Goal: Transaction & Acquisition: Purchase product/service

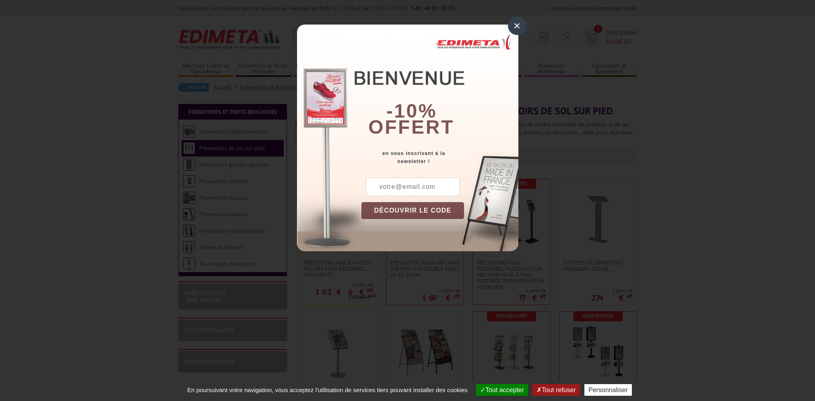
click at [516, 28] on div "×" at bounding box center [517, 26] width 19 height 19
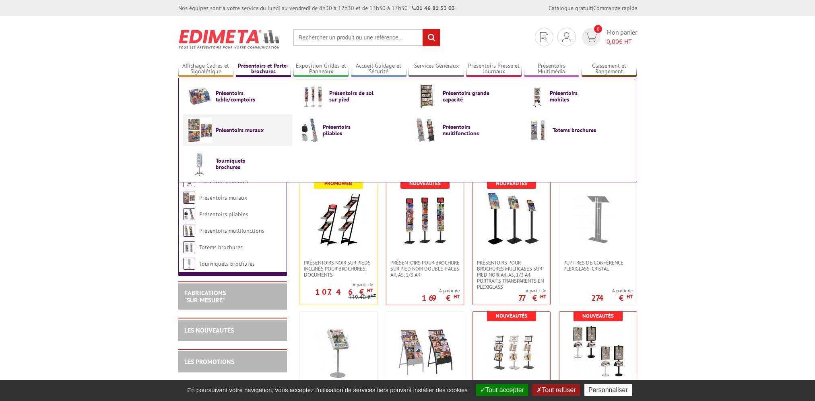
click at [243, 131] on span "Présentoirs muraux" at bounding box center [240, 130] width 48 height 6
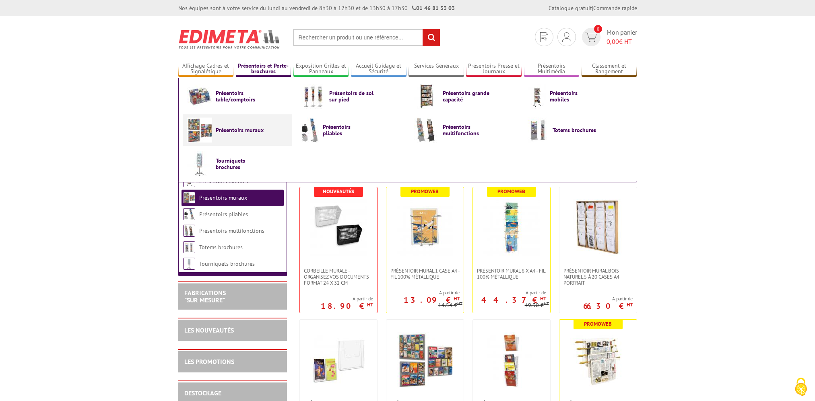
click at [253, 130] on span "Présentoirs muraux" at bounding box center [240, 130] width 48 height 6
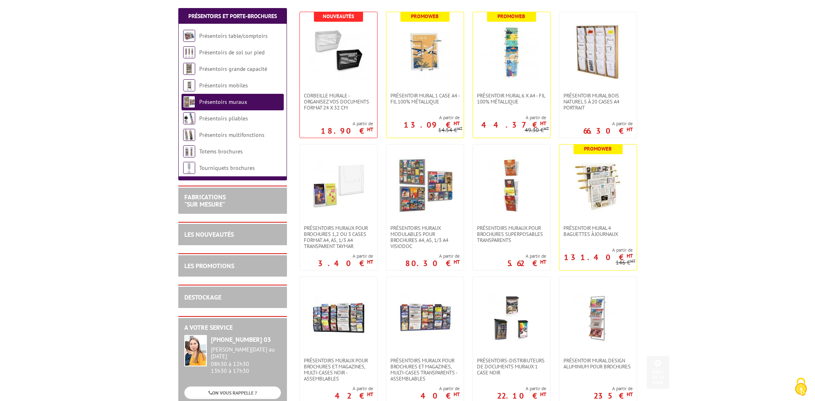
scroll to position [201, 0]
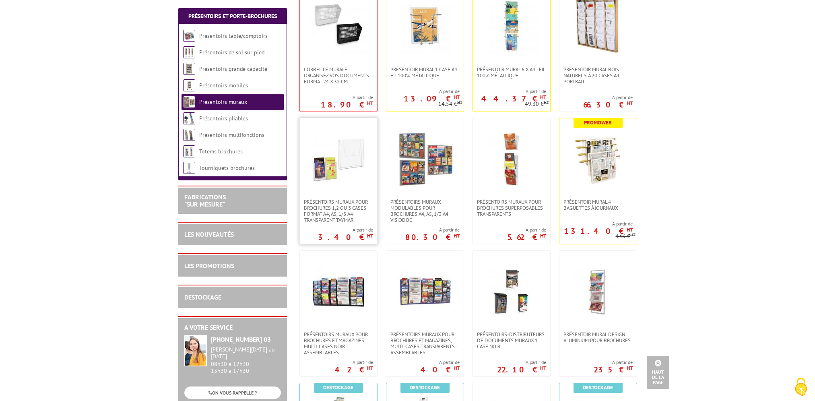
click at [325, 165] on img at bounding box center [338, 158] width 56 height 56
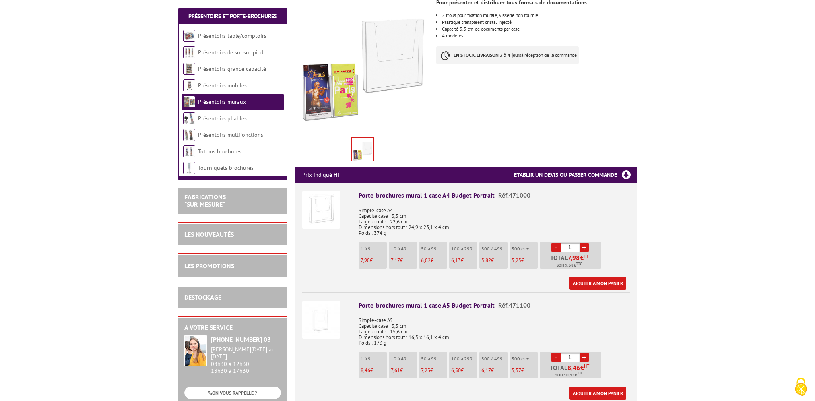
scroll to position [161, 0]
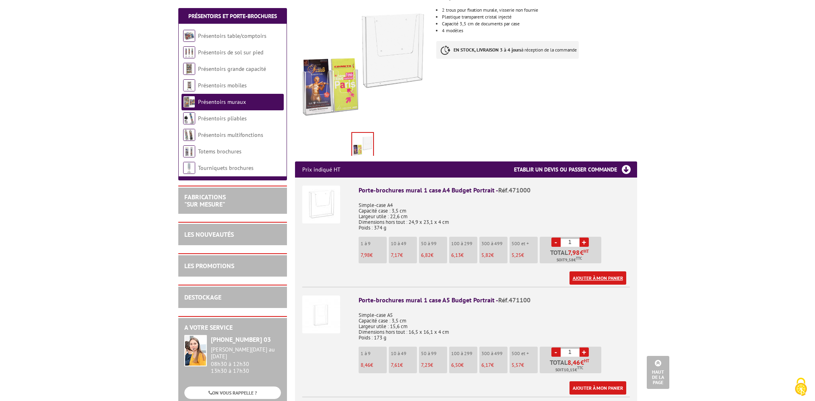
click at [587, 271] on link "Ajouter à mon panier" at bounding box center [598, 277] width 57 height 13
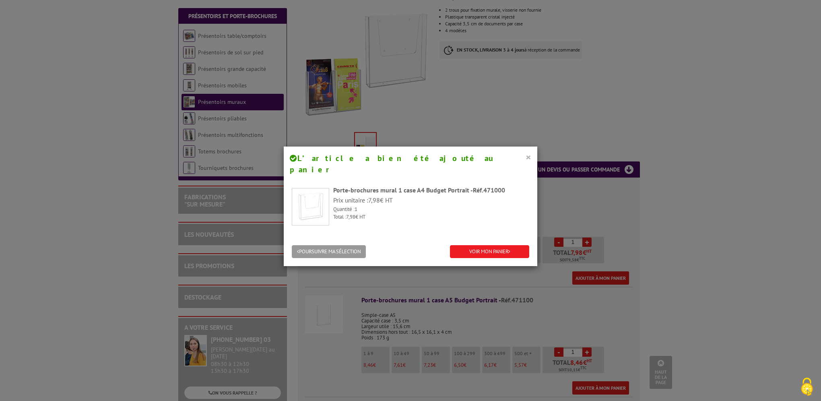
click at [527, 158] on button "×" at bounding box center [529, 157] width 6 height 10
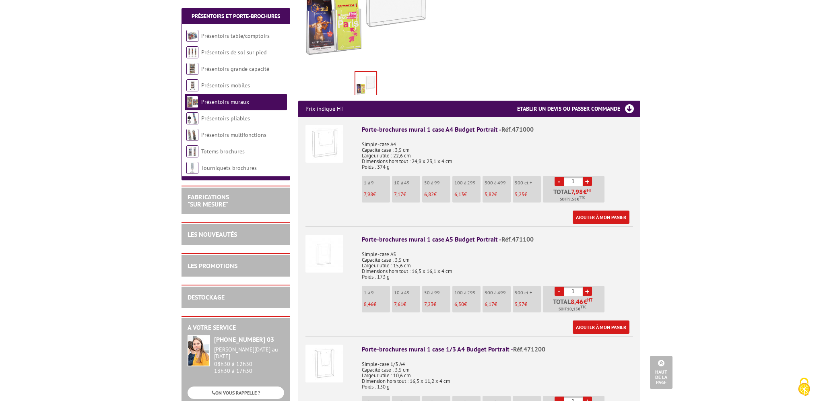
scroll to position [242, 0]
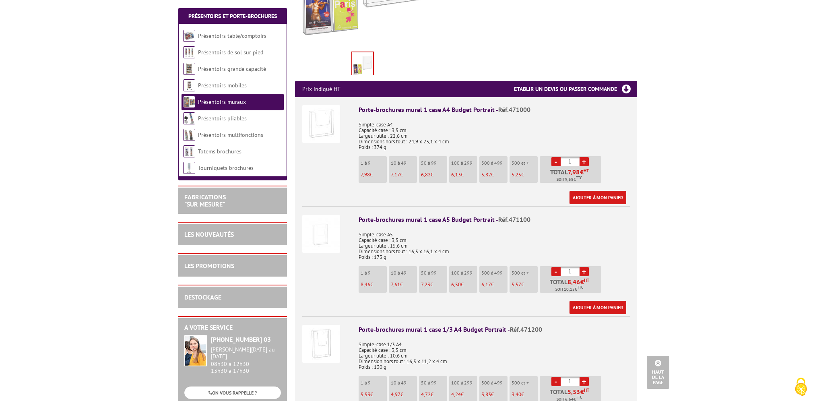
click at [585, 267] on link "+" at bounding box center [584, 271] width 9 height 9
type input "5"
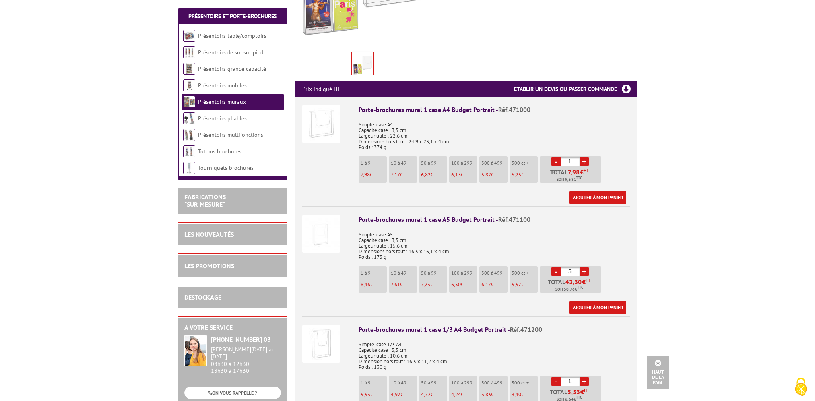
click at [608, 301] on link "Ajouter à mon panier" at bounding box center [598, 307] width 57 height 13
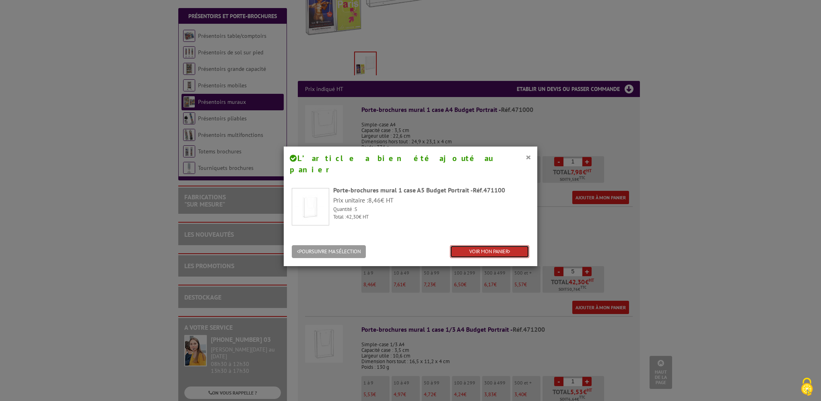
click at [467, 245] on link "VOIR MON PANIER" at bounding box center [489, 251] width 79 height 13
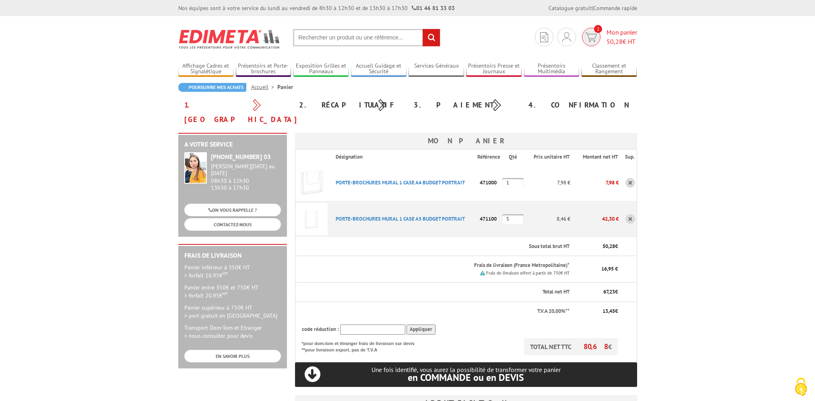
click at [629, 44] on span "50,28 € HT" at bounding box center [622, 41] width 31 height 9
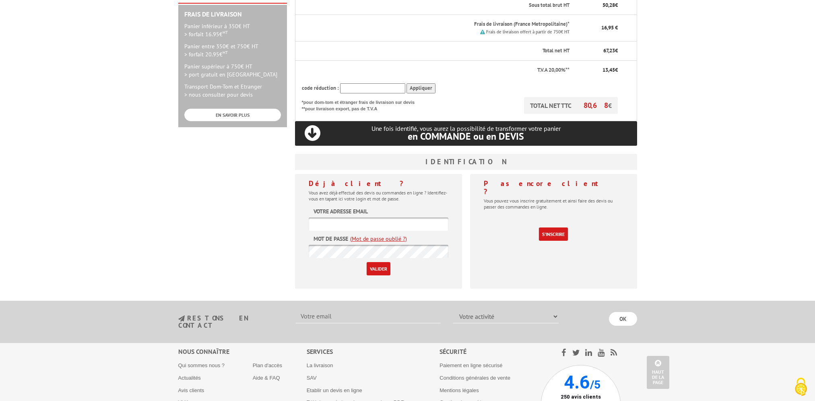
scroll to position [242, 0]
click at [336, 217] on input "text" at bounding box center [379, 223] width 140 height 13
paste input "[EMAIL_ADDRESS][DOMAIN_NAME]"
type input "[EMAIL_ADDRESS][DOMAIN_NAME]"
click at [378, 262] on input "Valider" at bounding box center [379, 268] width 24 height 13
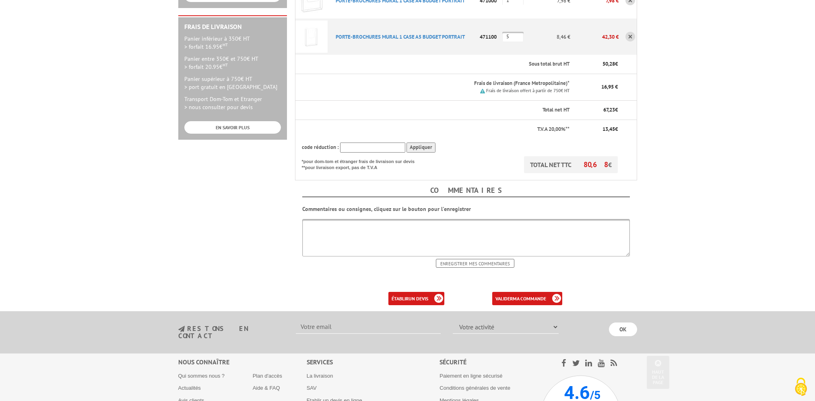
scroll to position [242, 0]
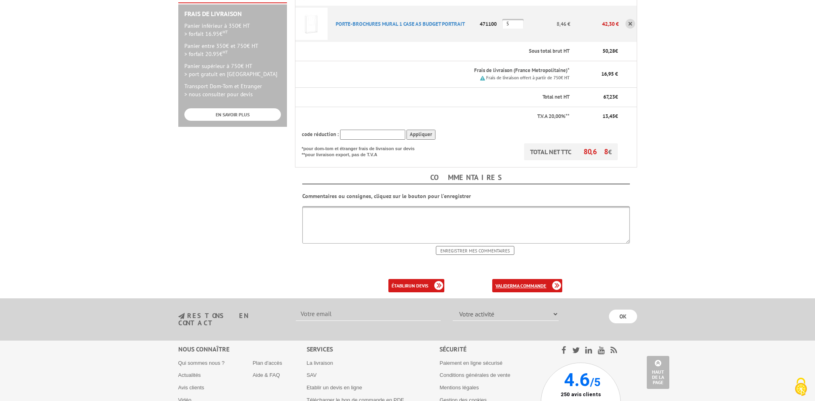
click at [528, 283] on b "ma commande" at bounding box center [529, 286] width 33 height 6
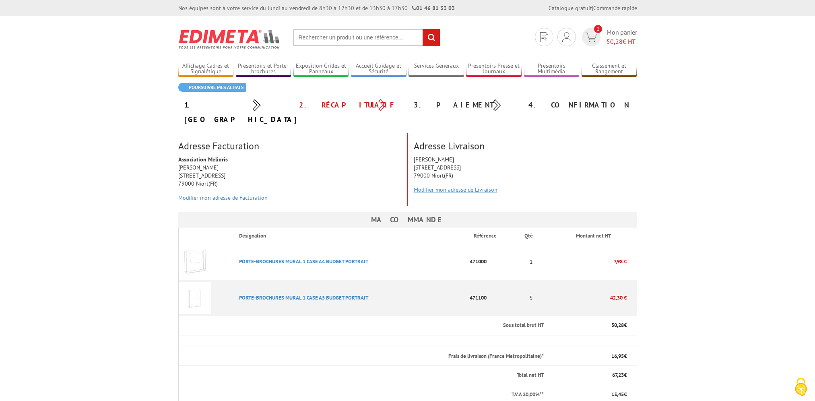
click at [482, 186] on link "Modifier mon adresse de Livraison" at bounding box center [456, 189] width 84 height 7
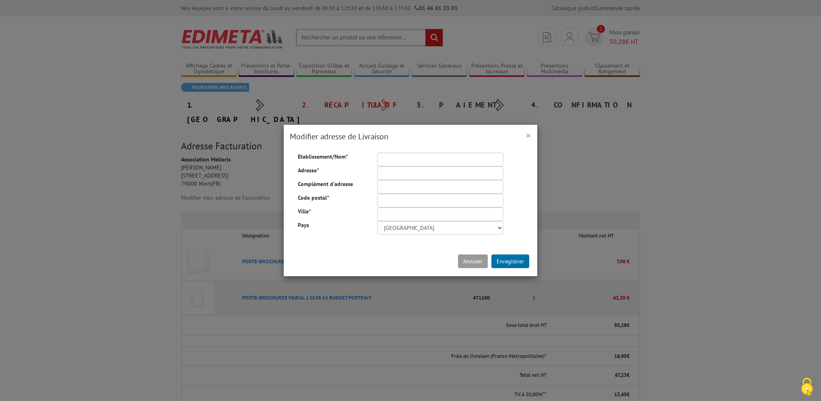
click at [526, 134] on span "×" at bounding box center [529, 134] width 6 height 13
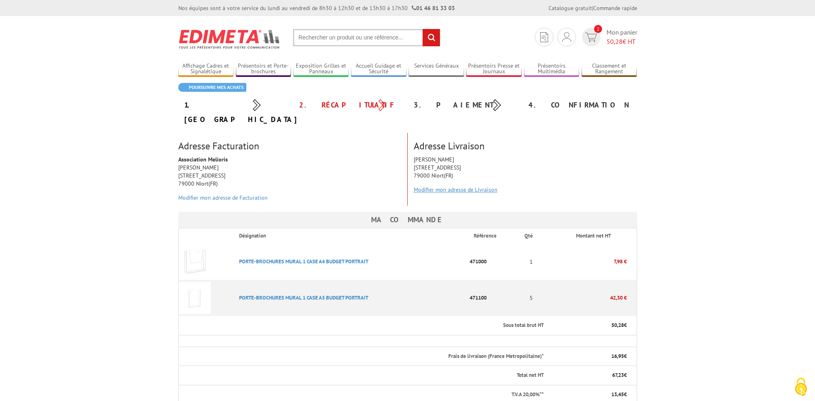
click at [438, 186] on link "Modifier mon adresse de Livraison" at bounding box center [456, 189] width 84 height 7
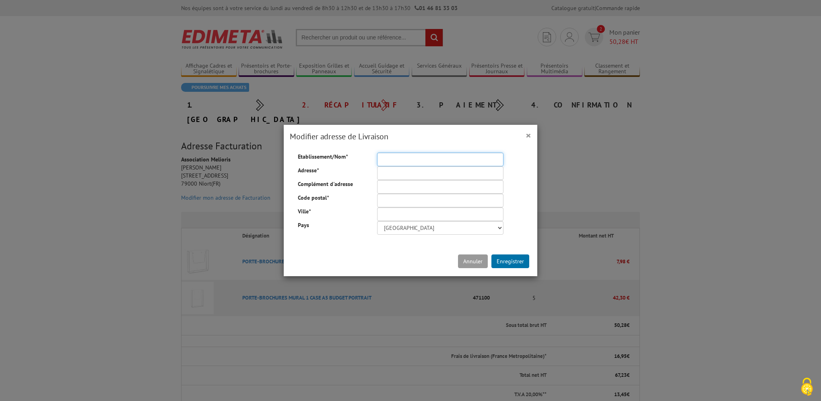
click at [400, 161] on input "Etablissement/Nom *" at bounding box center [440, 160] width 126 height 14
type input "Association Melioris"
type input "9 Rue Anna Seghers"
type input "79000"
type input "Niort"
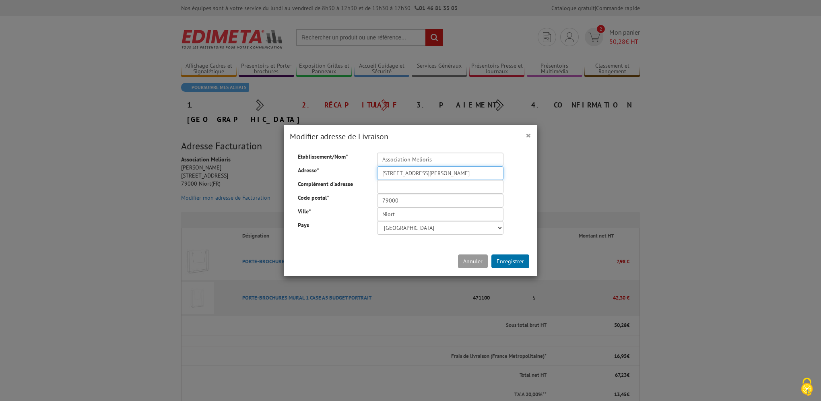
drag, startPoint x: 436, startPoint y: 176, endPoint x: 282, endPoint y: 171, distance: 153.9
click at [286, 172] on div "Etablissement/Nom * Association Melioris Adresse * 9 Rue Anna Seghers Complémen…" at bounding box center [411, 194] width 250 height 82
drag, startPoint x: 470, startPoint y: 138, endPoint x: 403, endPoint y: 157, distance: 70.1
click at [403, 157] on form "× Modifier adresse de Livraison Etablissement/Nom * Association Melioris Adress…" at bounding box center [411, 200] width 254 height 151
drag, startPoint x: 438, startPoint y: 175, endPoint x: 192, endPoint y: 151, distance: 246.7
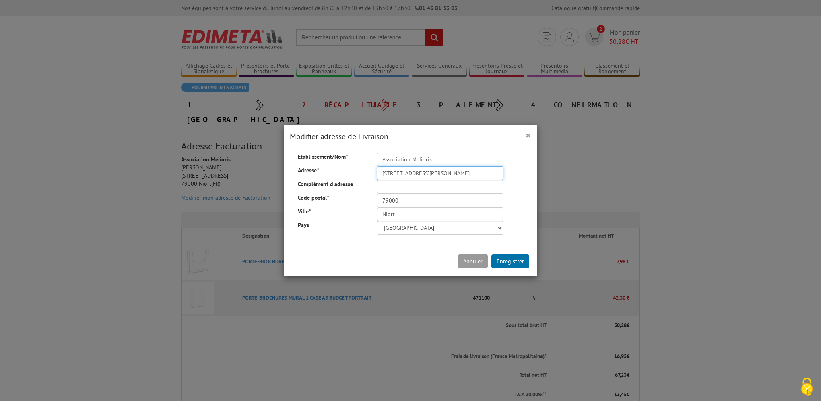
click at [192, 151] on div "× Modifier adresse de Livraison Etablissement/Nom * Association Melioris Adress…" at bounding box center [410, 200] width 821 height 401
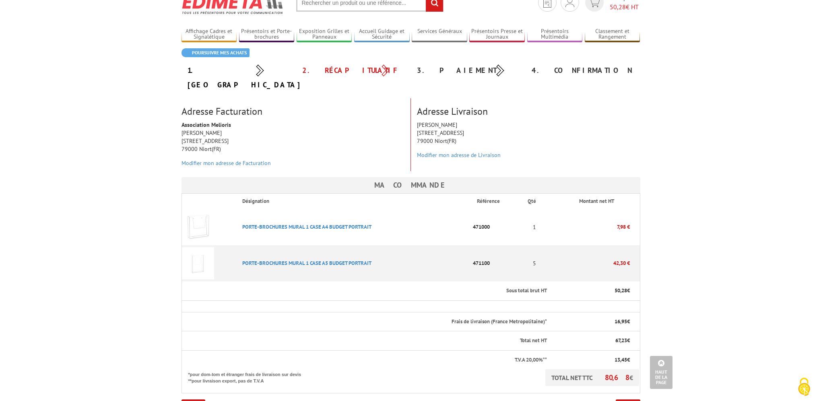
scroll to position [17, 0]
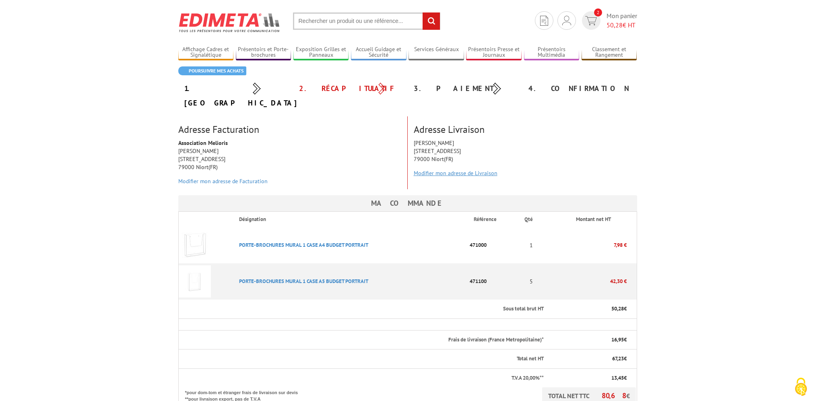
click at [480, 169] on link "Modifier mon adresse de Livraison" at bounding box center [456, 172] width 84 height 7
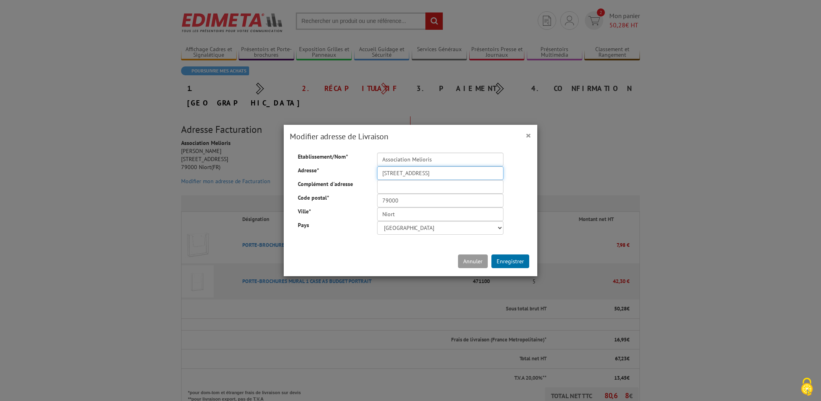
type input "[STREET_ADDRESS]"
click at [448, 185] on input "Complément d'adresse" at bounding box center [440, 187] width 126 height 14
click at [509, 263] on button "Enregistrer" at bounding box center [511, 261] width 38 height 14
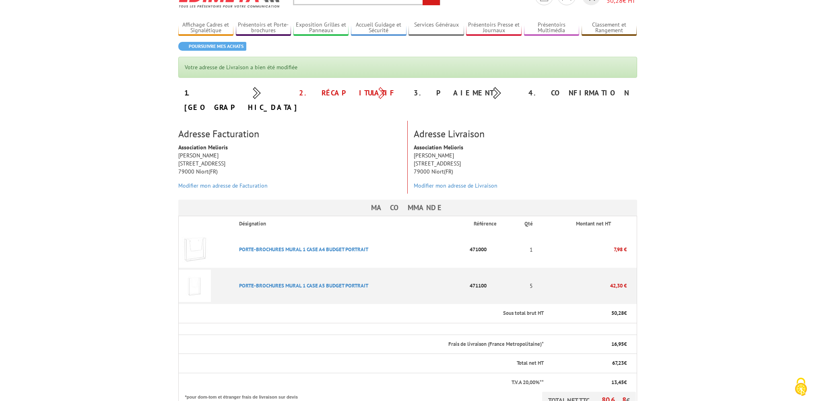
scroll to position [81, 0]
